Goal: Transaction & Acquisition: Obtain resource

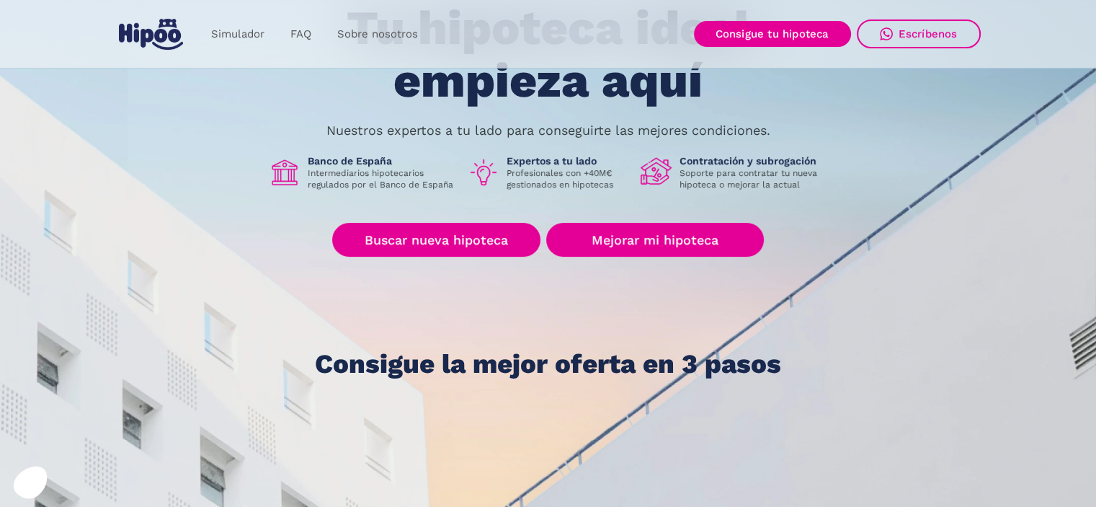
scroll to position [144, 0]
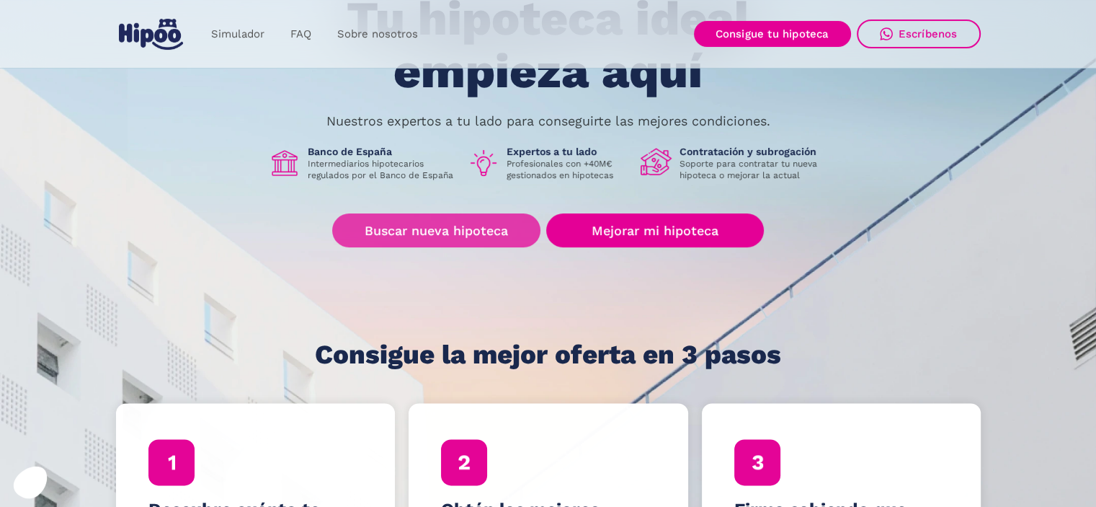
click at [454, 226] on link "Buscar nueva hipoteca" at bounding box center [436, 230] width 208 height 34
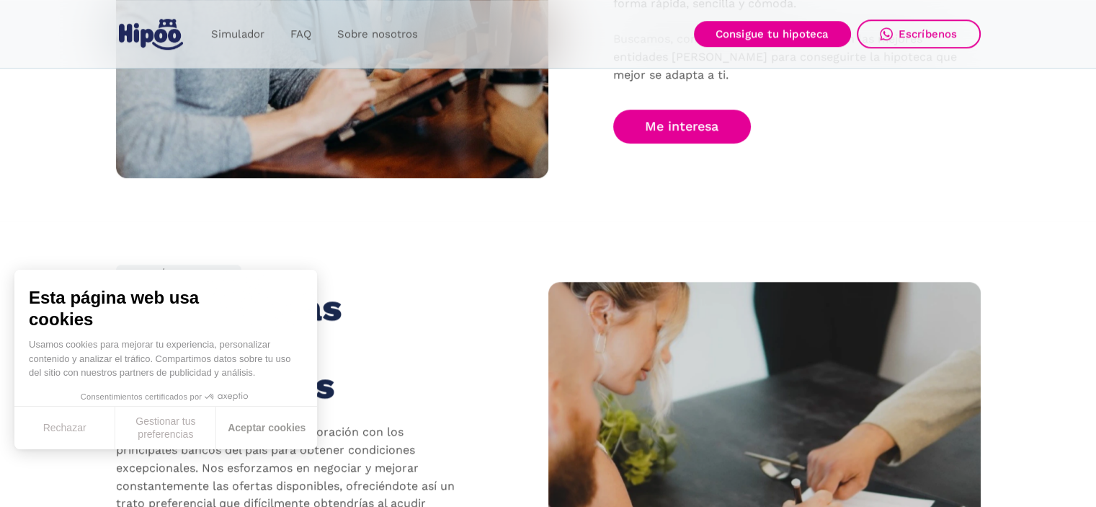
scroll to position [1153, 0]
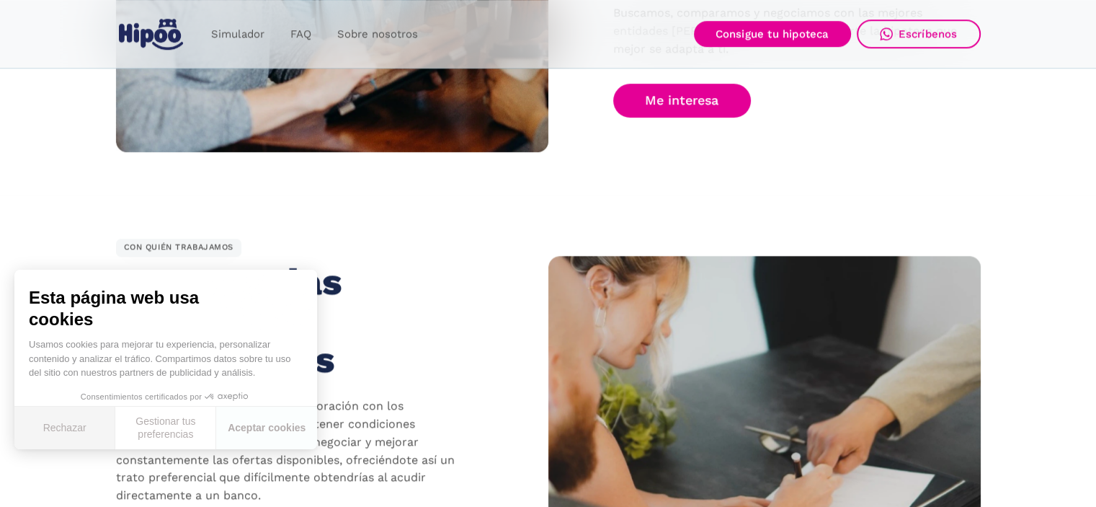
click at [56, 431] on button "Rechazar" at bounding box center [64, 428] width 101 height 43
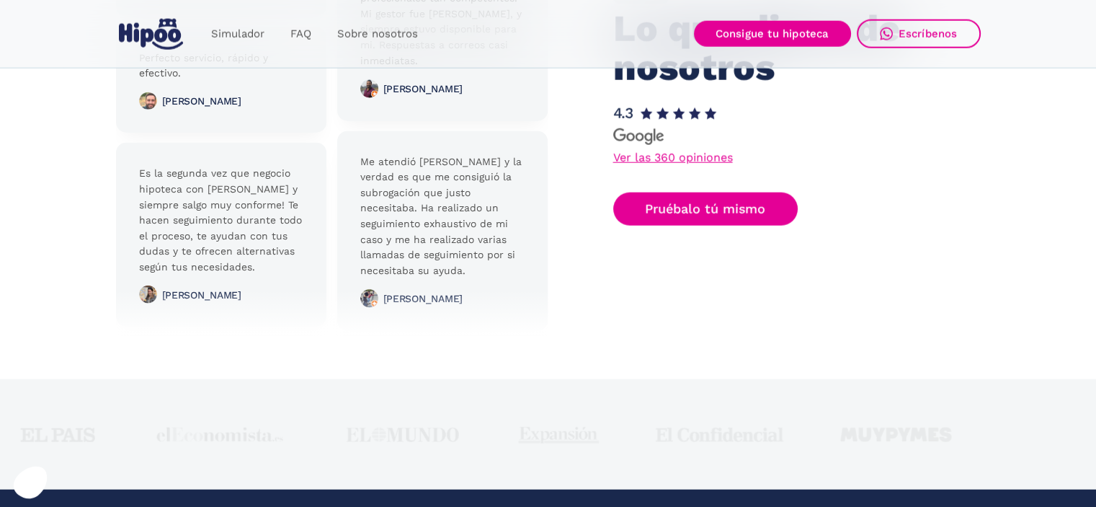
scroll to position [3460, 0]
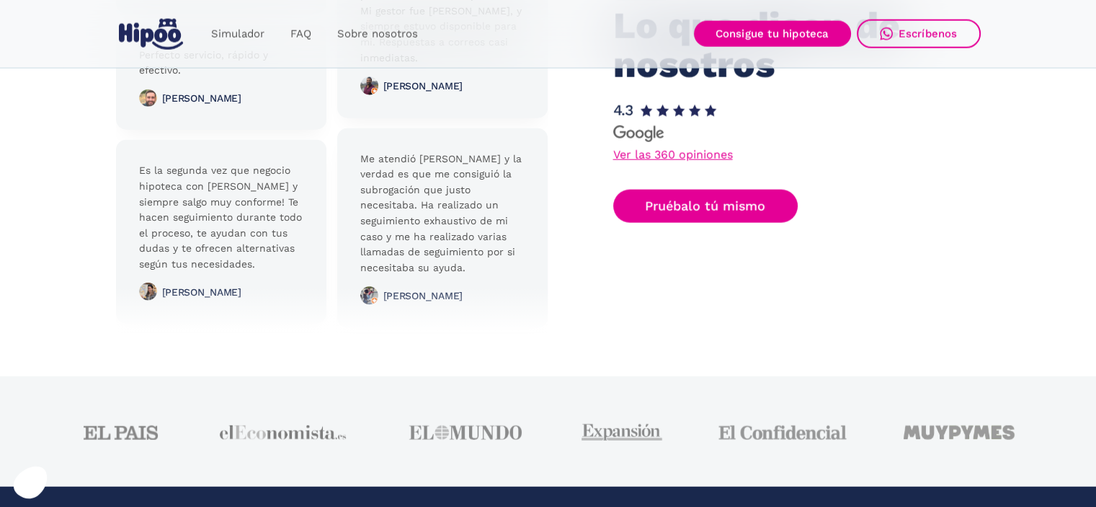
click at [644, 161] on link "Ver las 360 opiniones" at bounding box center [673, 155] width 120 height 12
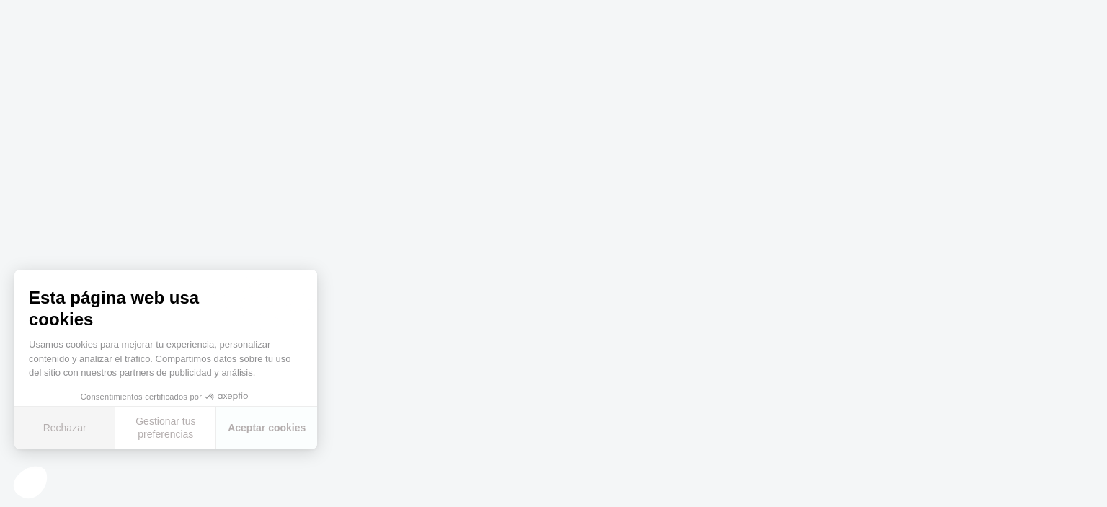
click at [70, 432] on button "Rechazar" at bounding box center [64, 428] width 101 height 43
